Goal: Information Seeking & Learning: Learn about a topic

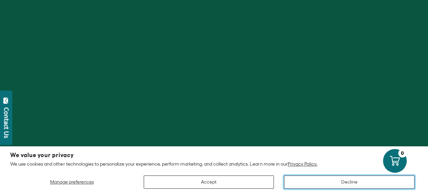
click at [385, 178] on button "Decline" at bounding box center [349, 181] width 130 height 13
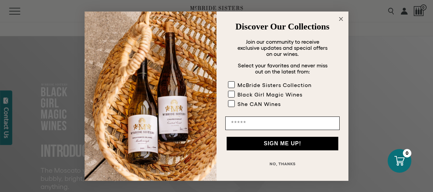
click at [341, 17] on icon "Close dialog" at bounding box center [341, 18] width 3 height 3
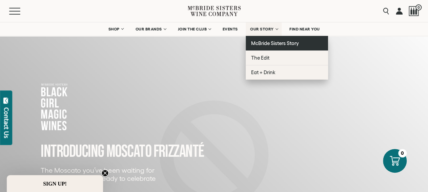
click at [274, 44] on span "McBride Sisters Story" at bounding box center [275, 43] width 48 height 6
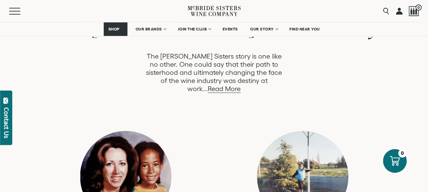
scroll to position [377, 0]
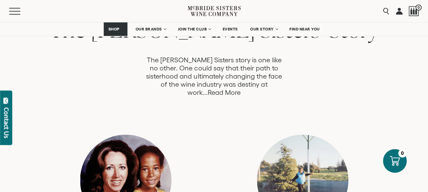
click at [240, 89] on link "Read More" at bounding box center [223, 93] width 33 height 8
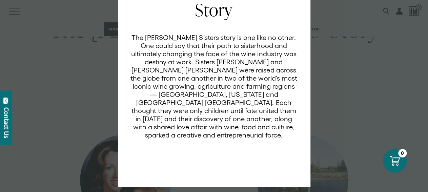
scroll to position [0, 0]
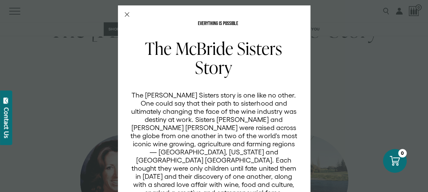
click at [126, 15] on icon "Close Modal" at bounding box center [127, 14] width 5 height 5
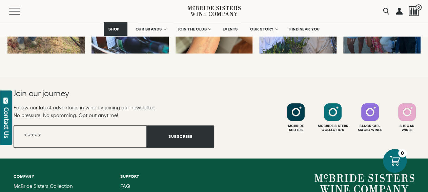
scroll to position [2558, 0]
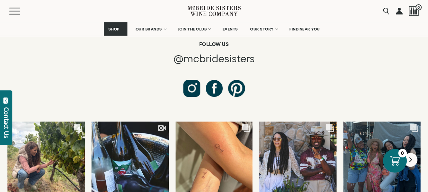
click at [413, 153] on button "Next slide" at bounding box center [410, 160] width 14 height 14
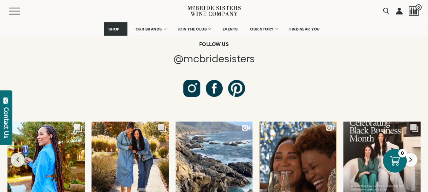
click at [411, 157] on icon "Next slide" at bounding box center [410, 159] width 3 height 5
